Goal: Information Seeking & Learning: Learn about a topic

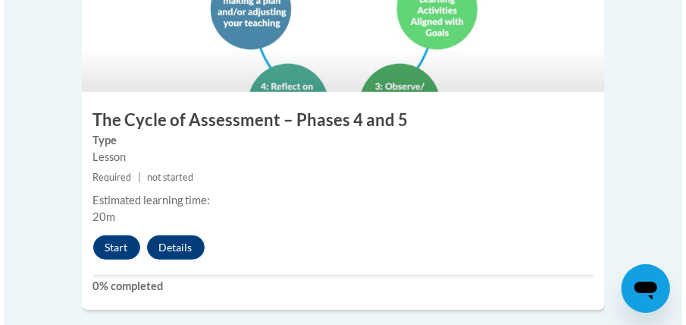
scroll to position [2282, 0]
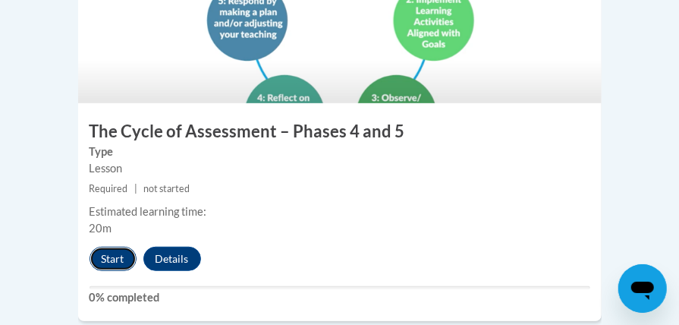
click at [106, 246] on button "Start" at bounding box center [112, 258] width 47 height 24
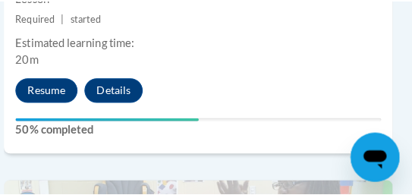
scroll to position [2467, 8]
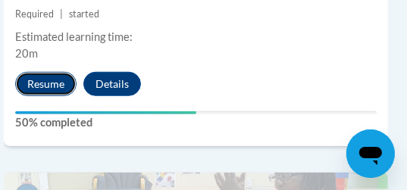
click at [67, 72] on button "Resume" at bounding box center [45, 84] width 61 height 24
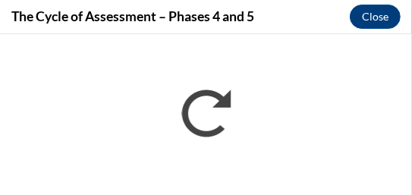
click at [200, 36] on iframe "</div></body> </html>" at bounding box center [206, 113] width 412 height 161
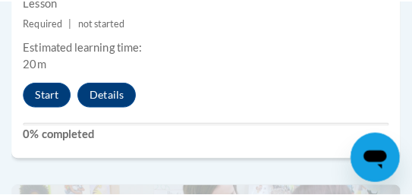
scroll to position [2876, 0]
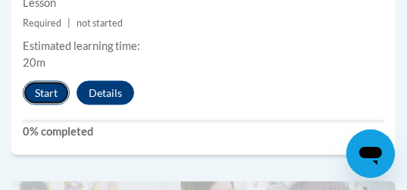
click at [44, 81] on button "Start" at bounding box center [46, 93] width 47 height 24
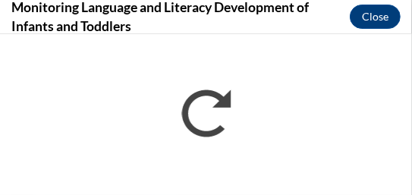
scroll to position [0, 0]
